Goal: Information Seeking & Learning: Learn about a topic

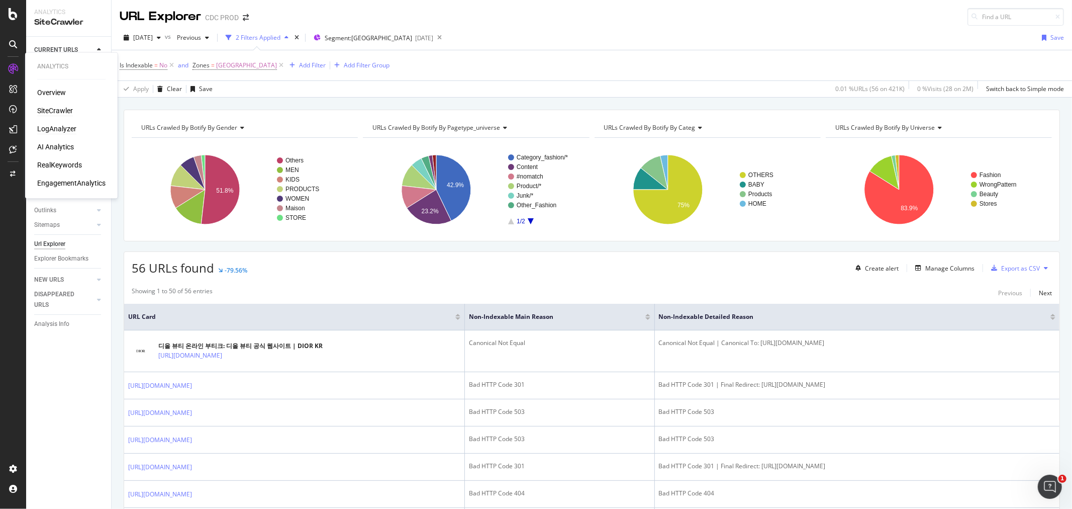
click at [61, 132] on div "LogAnalyzer" at bounding box center [56, 129] width 39 height 10
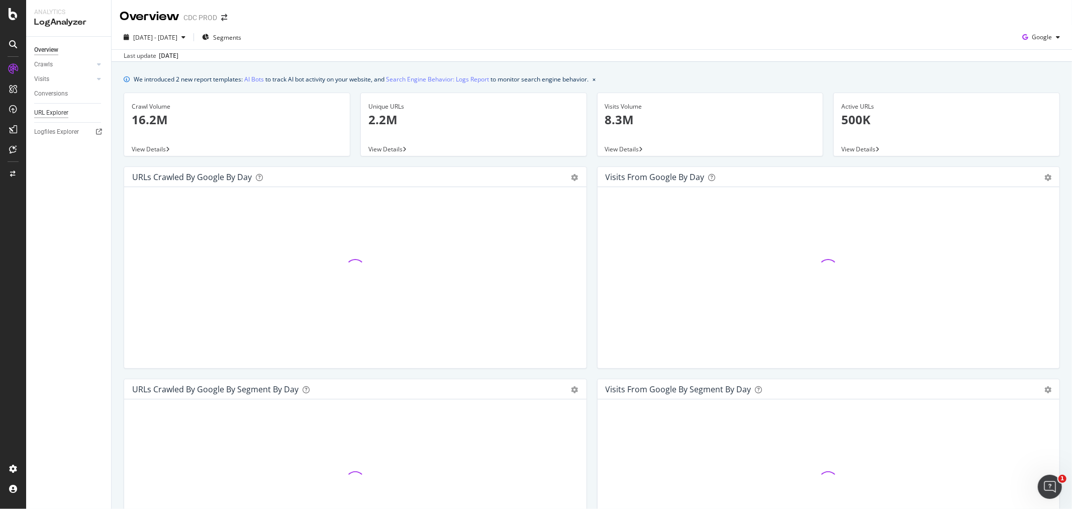
click at [58, 115] on div "URL Explorer" at bounding box center [51, 113] width 34 height 11
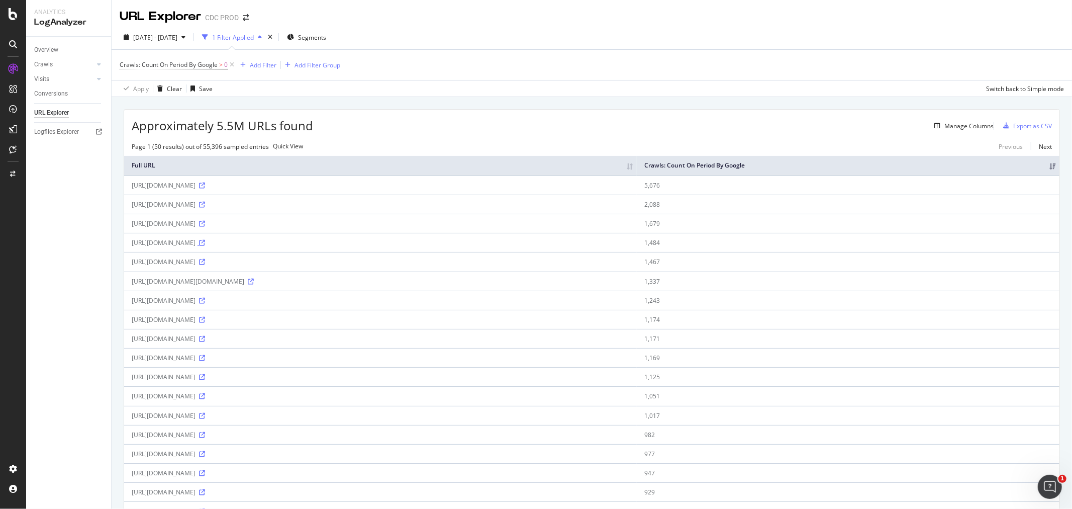
click at [205, 246] on icon at bounding box center [202, 243] width 6 height 6
click at [256, 69] on div "Add Filter" at bounding box center [256, 64] width 40 height 11
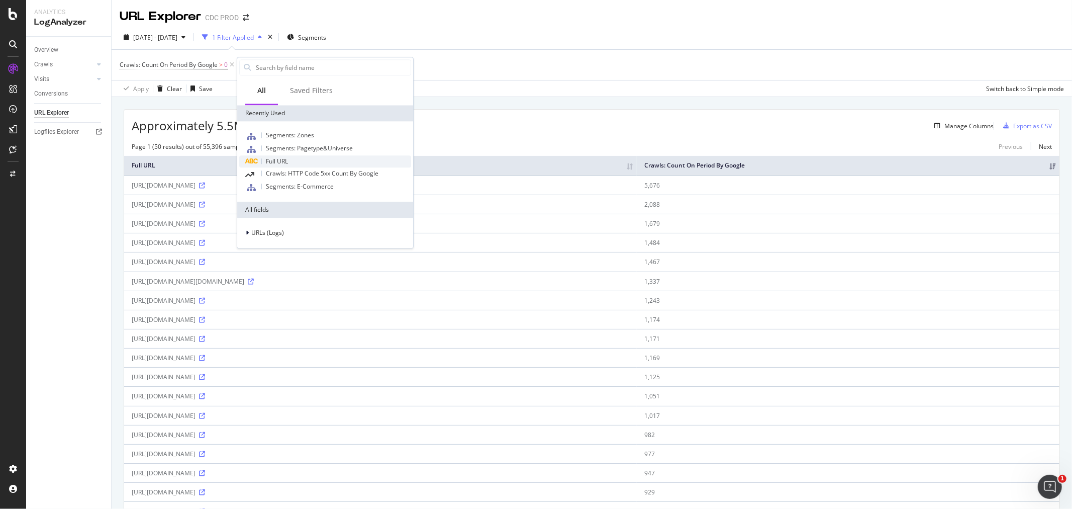
click at [302, 157] on div "Full URL" at bounding box center [325, 161] width 172 height 12
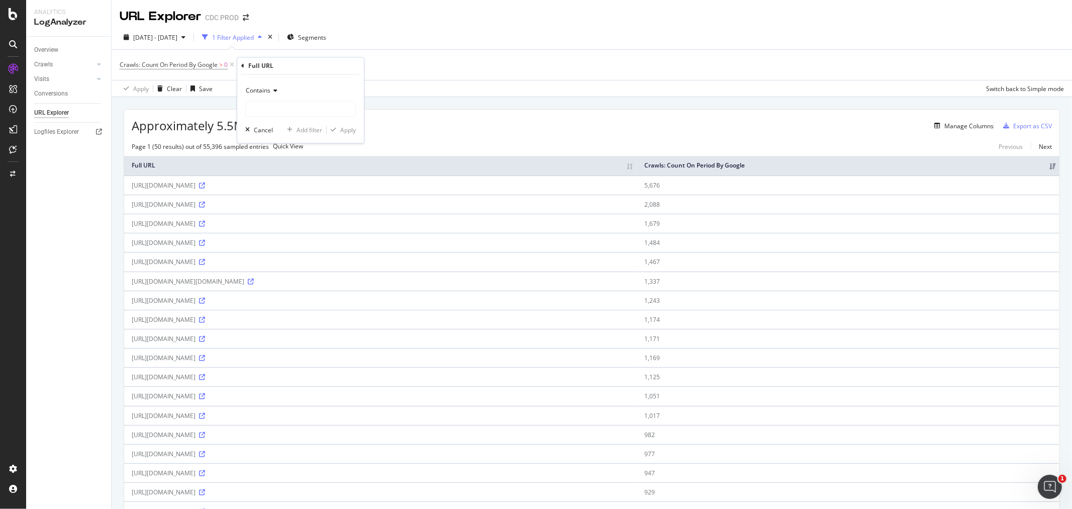
click at [270, 92] on div "Contains" at bounding box center [300, 90] width 111 height 16
click at [298, 200] on div "Doesn't contain" at bounding box center [302, 202] width 108 height 13
click at [283, 111] on input "text" at bounding box center [301, 109] width 110 height 16
type input "8"
type input "_T"
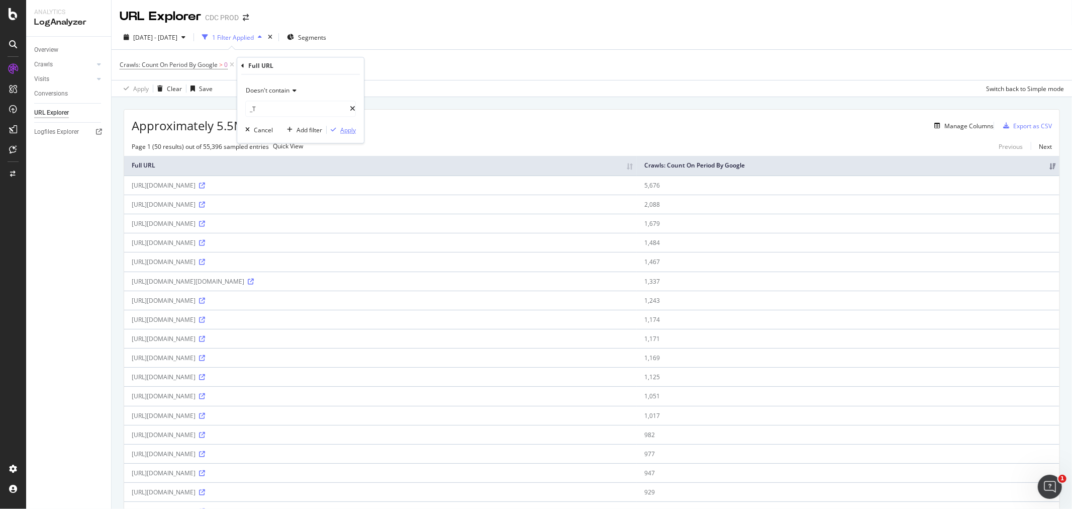
click at [341, 132] on div "Apply" at bounding box center [348, 130] width 16 height 9
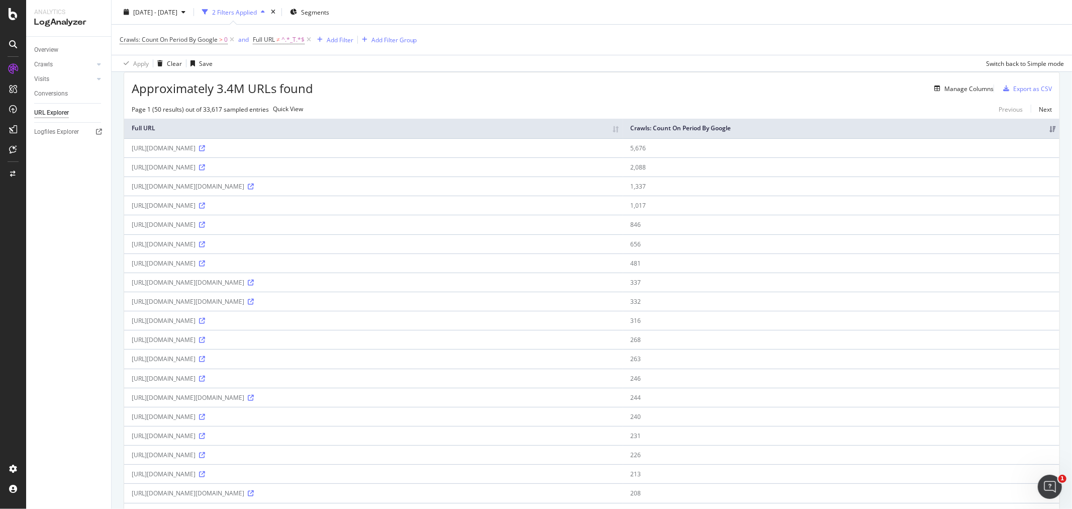
scroll to position [56, 0]
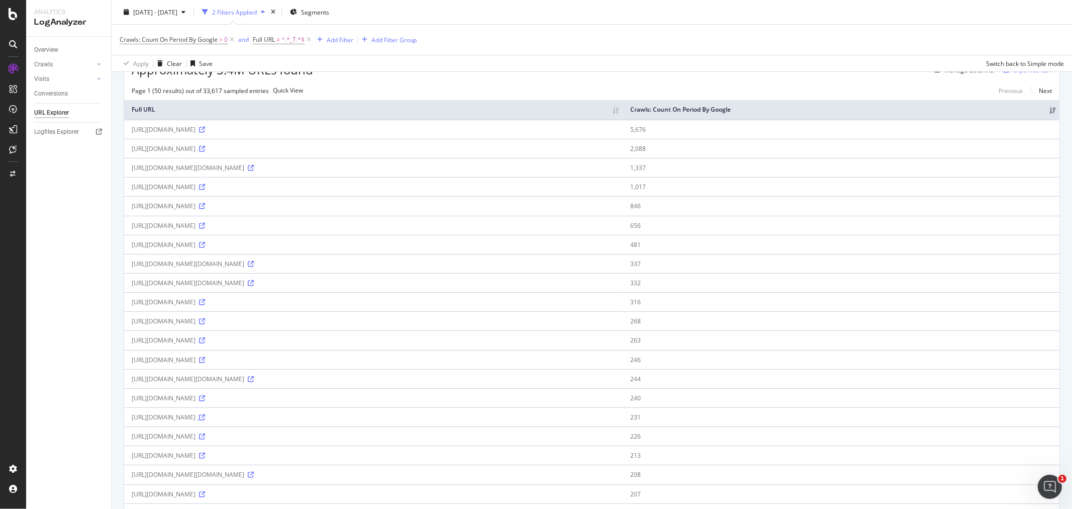
click at [205, 420] on icon at bounding box center [202, 417] width 6 height 6
